Goal: Transaction & Acquisition: Purchase product/service

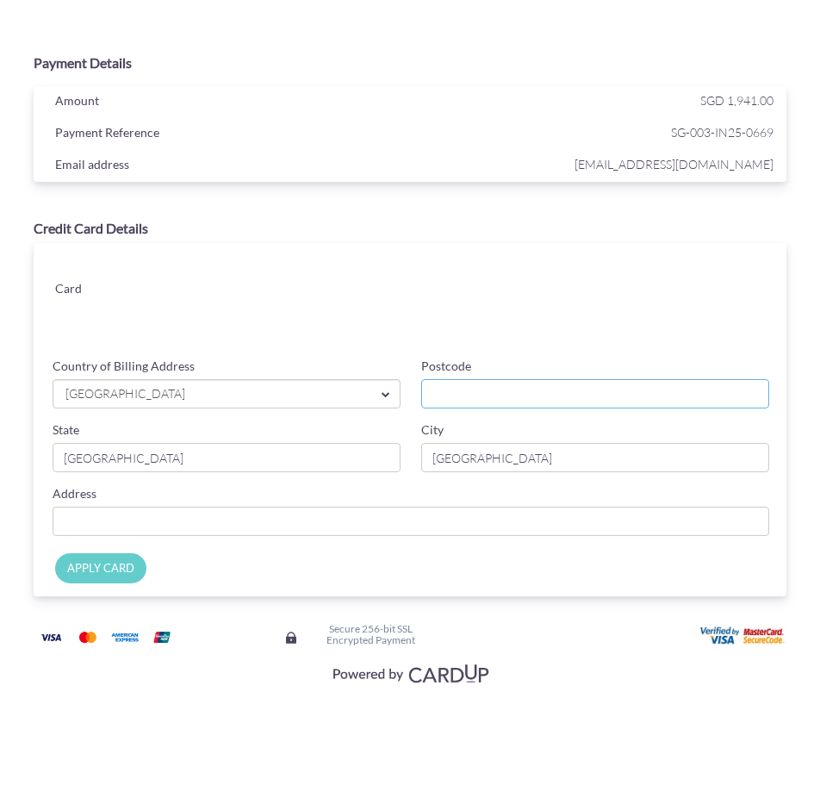
click at [458, 384] on input "Postcode" at bounding box center [595, 393] width 348 height 29
type input "568451"
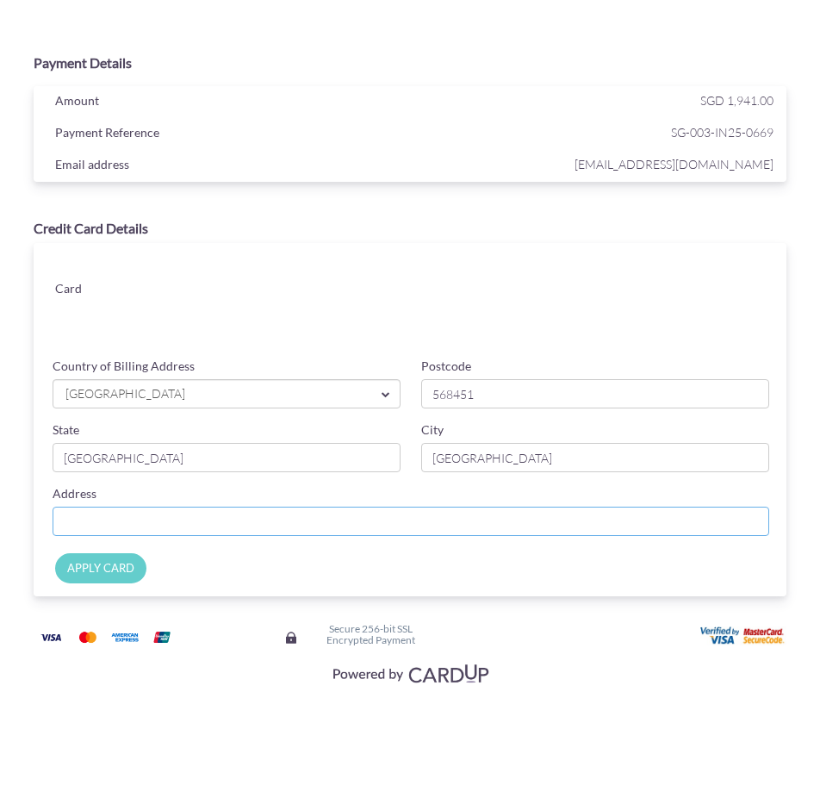
type input "[STREET_ADDRESS]"
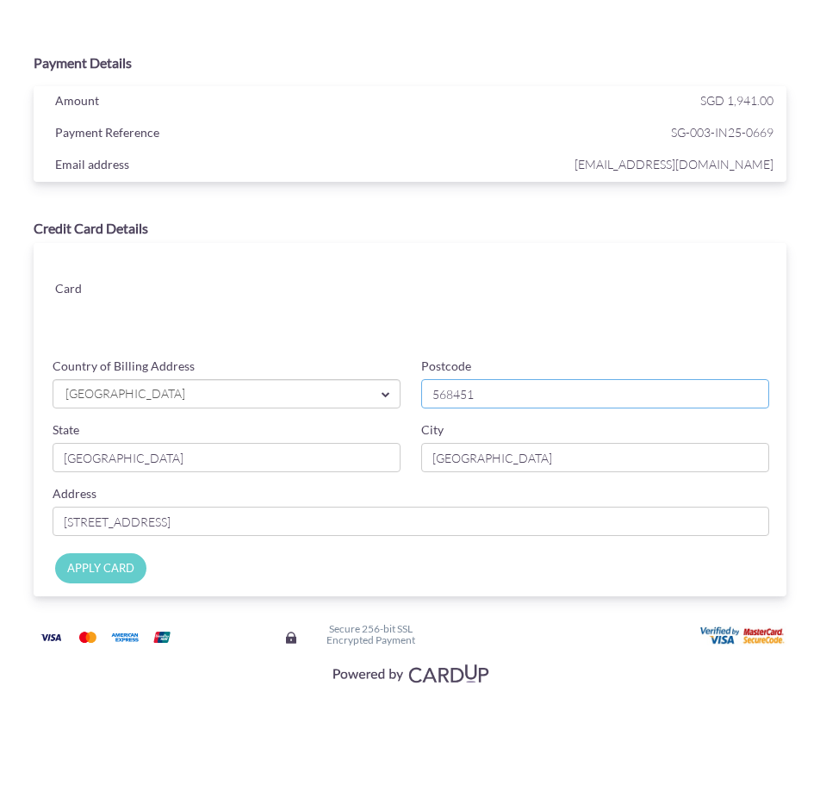
drag, startPoint x: 496, startPoint y: 395, endPoint x: 410, endPoint y: 391, distance: 86.3
click at [410, 391] on div "Country of Billing Address [GEOGRAPHIC_DATA] [GEOGRAPHIC_DATA] [GEOGRAPHIC_DATA…" at bounding box center [411, 390] width 738 height 64
type input "522520"
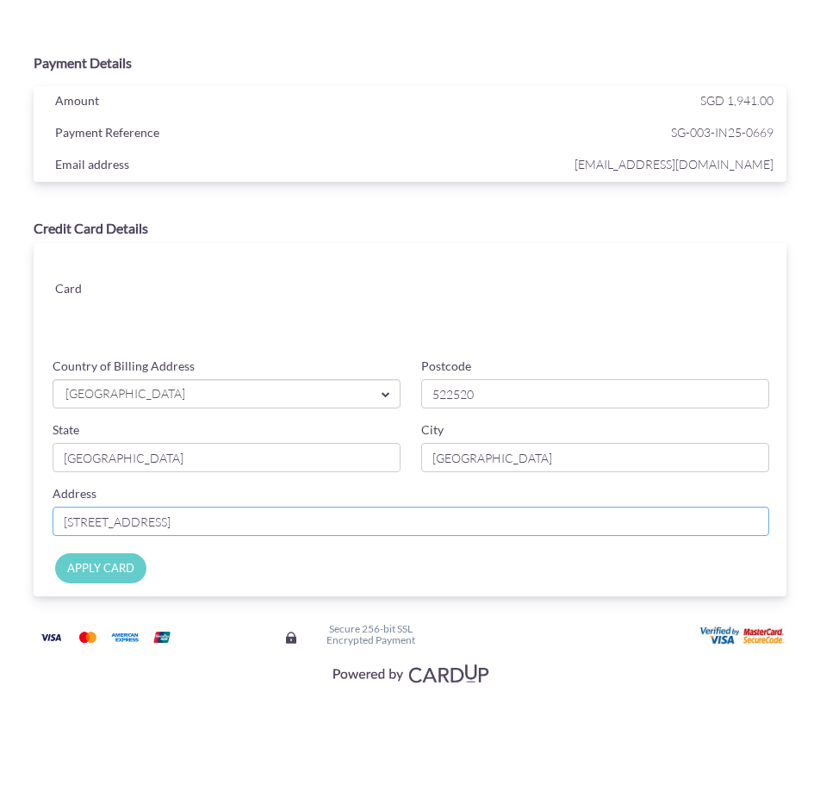
click at [267, 519] on input "[STREET_ADDRESS]" at bounding box center [411, 521] width 717 height 29
type input "6"
type input "520B Tampines Central 8 02-51"
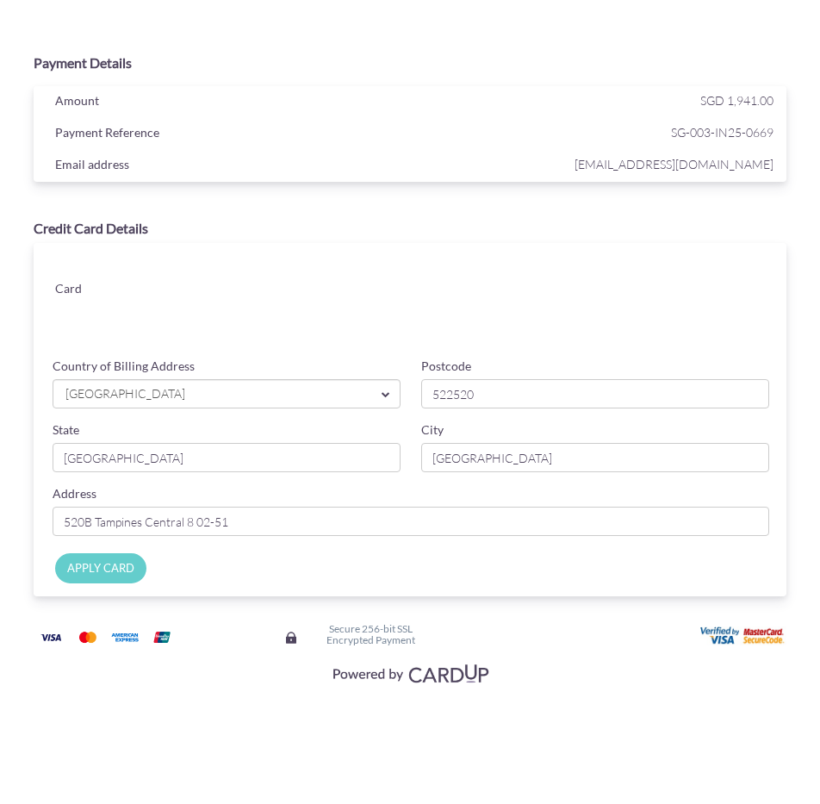
click at [101, 562] on input "APPLY CARD" at bounding box center [100, 568] width 91 height 30
type input "Applying..."
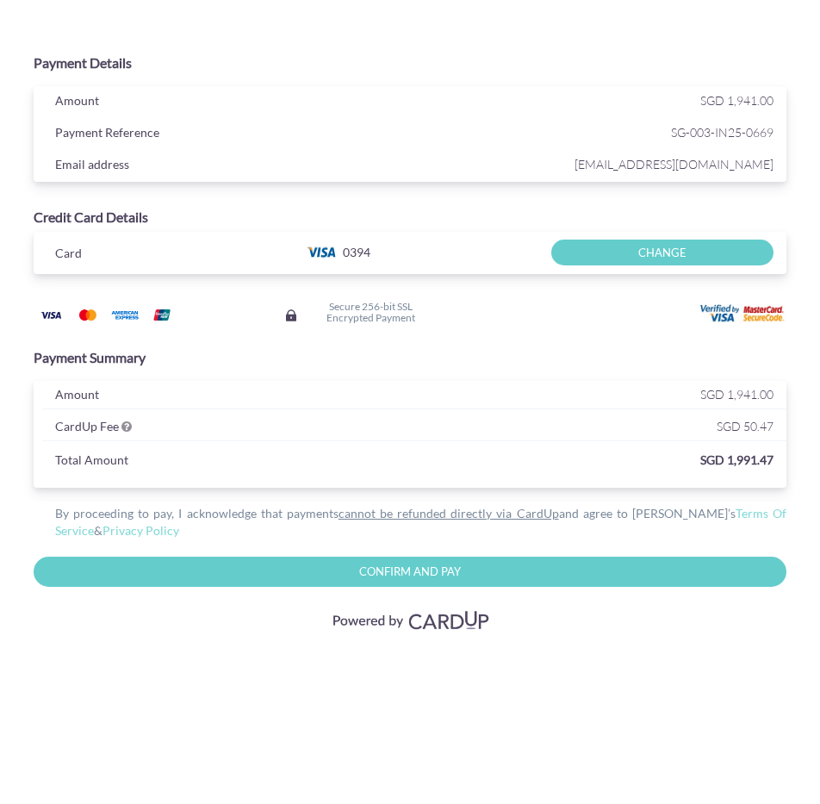
click at [407, 570] on input "Confirm and Pay" at bounding box center [410, 572] width 753 height 30
type input "Please wait..."
